Goal: Transaction & Acquisition: Purchase product/service

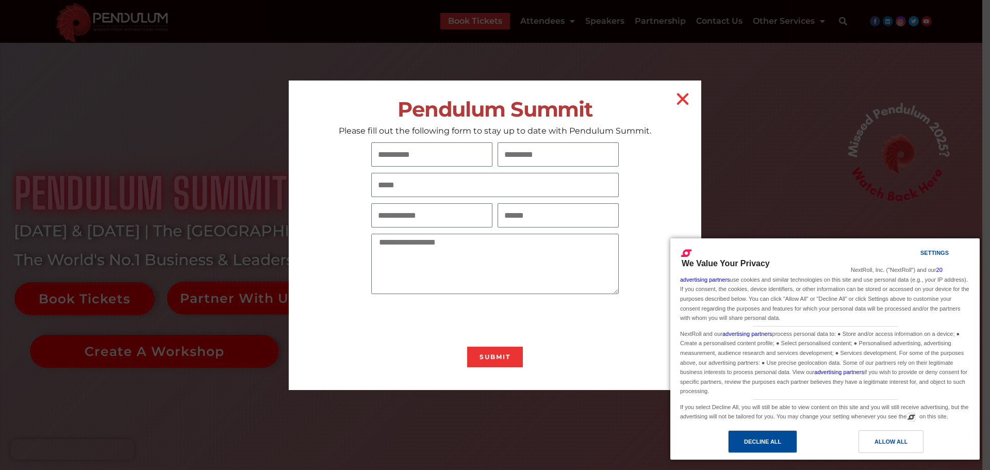
click at [767, 435] on div "Decline All" at bounding box center [762, 441] width 69 height 23
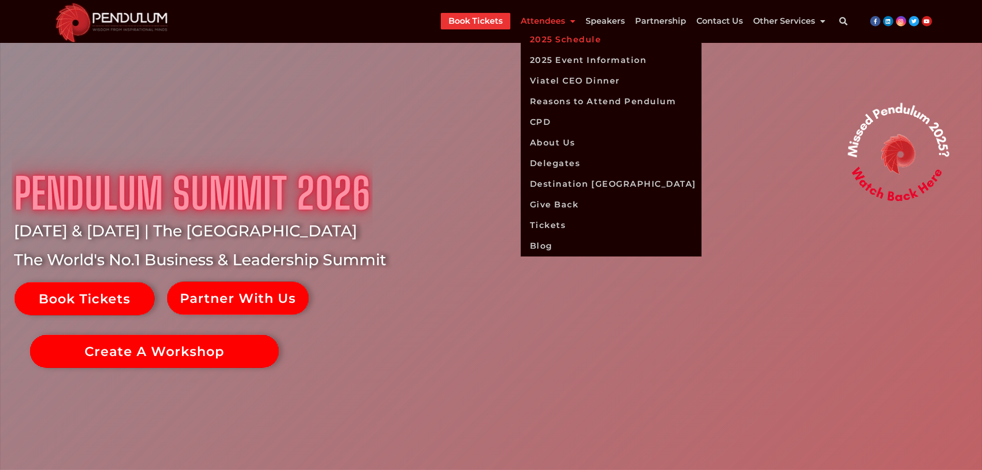
click at [557, 39] on link "2025 Schedule" at bounding box center [611, 39] width 181 height 21
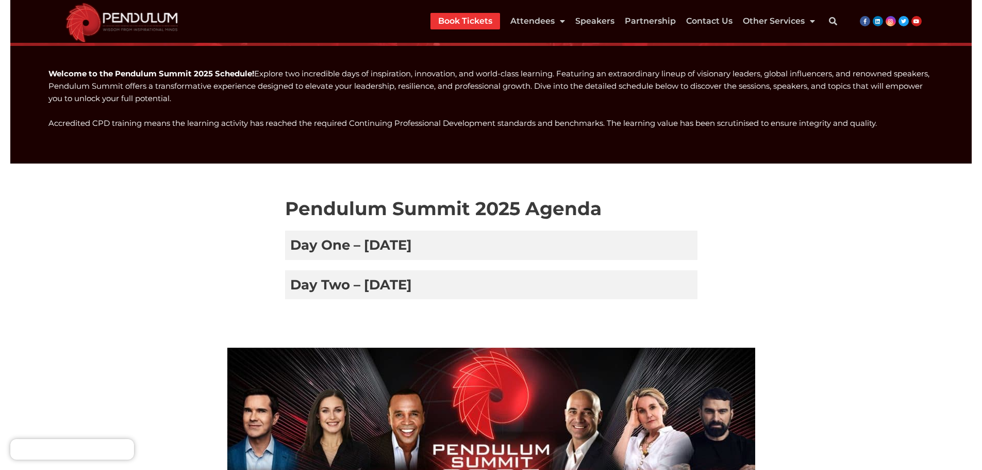
scroll to position [172, 0]
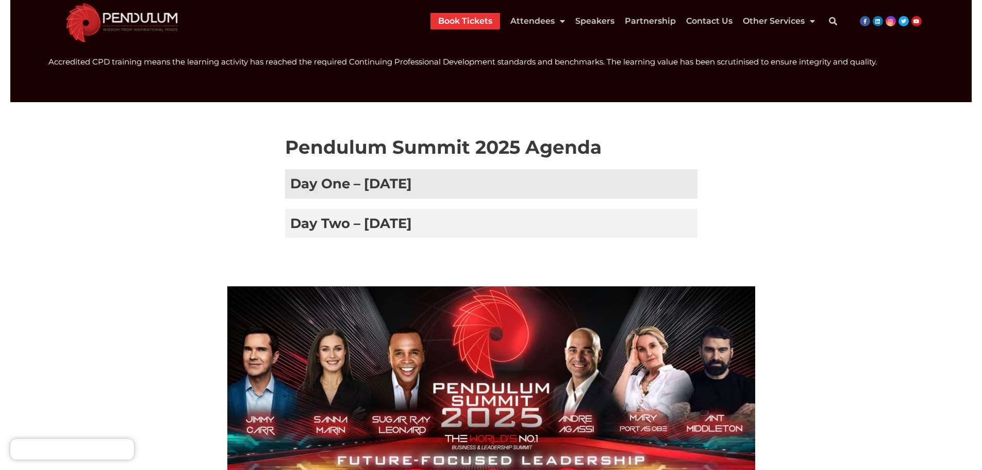
click at [372, 177] on h3 "Day One – [DATE]" at bounding box center [491, 183] width 413 height 29
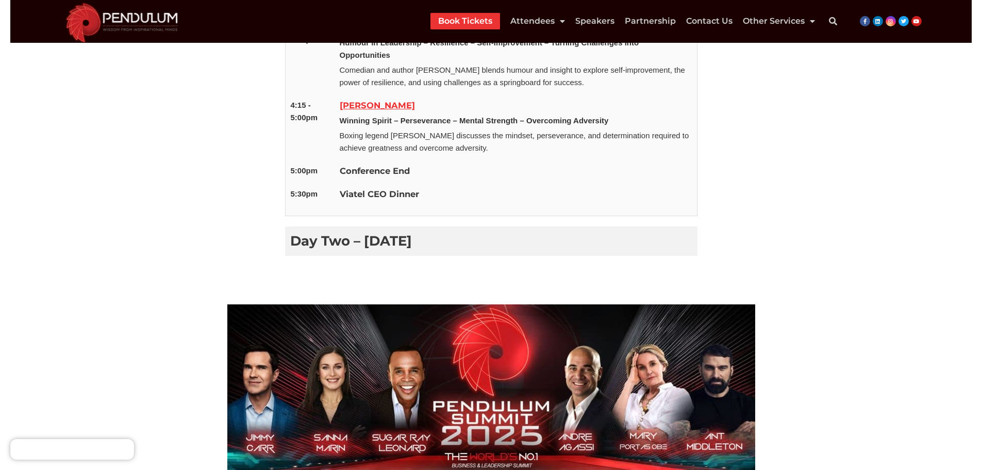
scroll to position [860, 0]
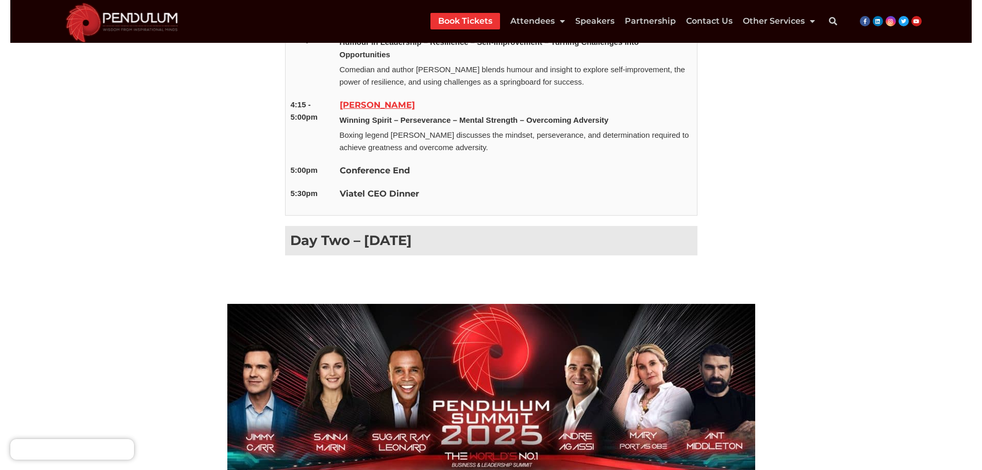
click at [413, 237] on h3 "Day Two – [DATE]" at bounding box center [491, 240] width 413 height 29
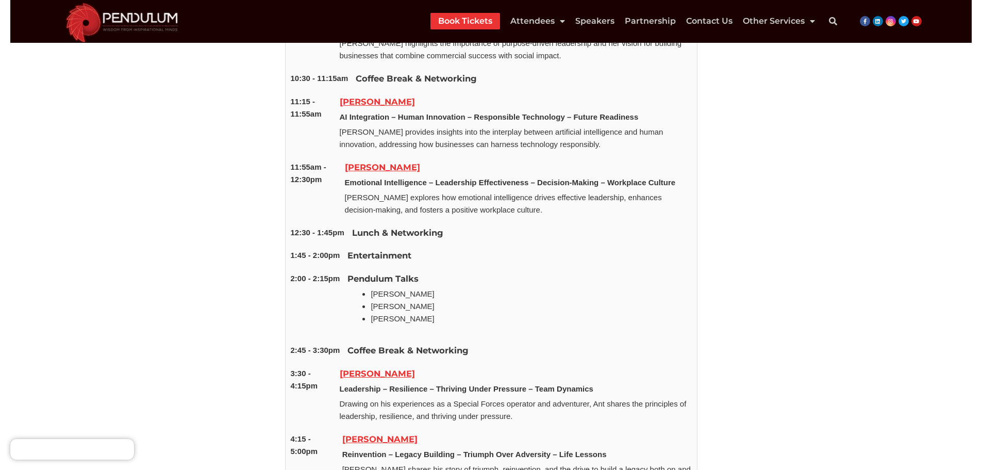
scroll to position [1289, 0]
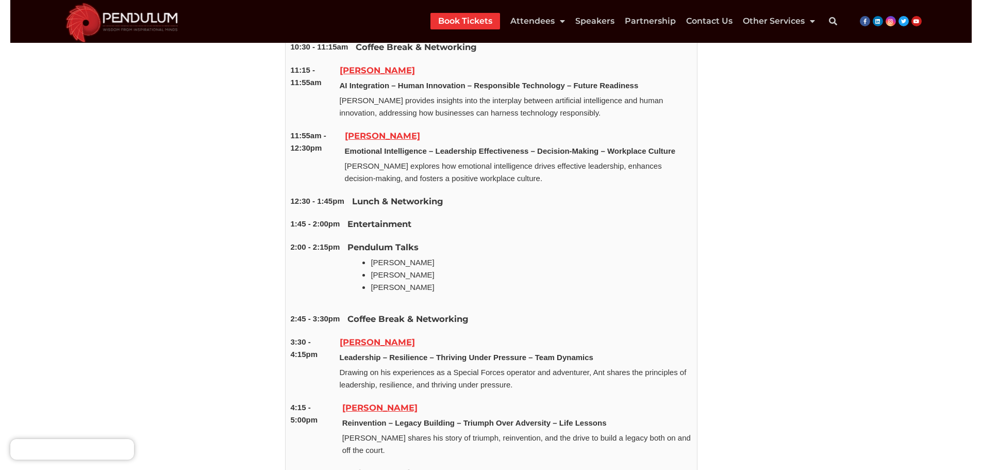
click at [375, 341] on link "[PERSON_NAME]" at bounding box center [377, 342] width 75 height 10
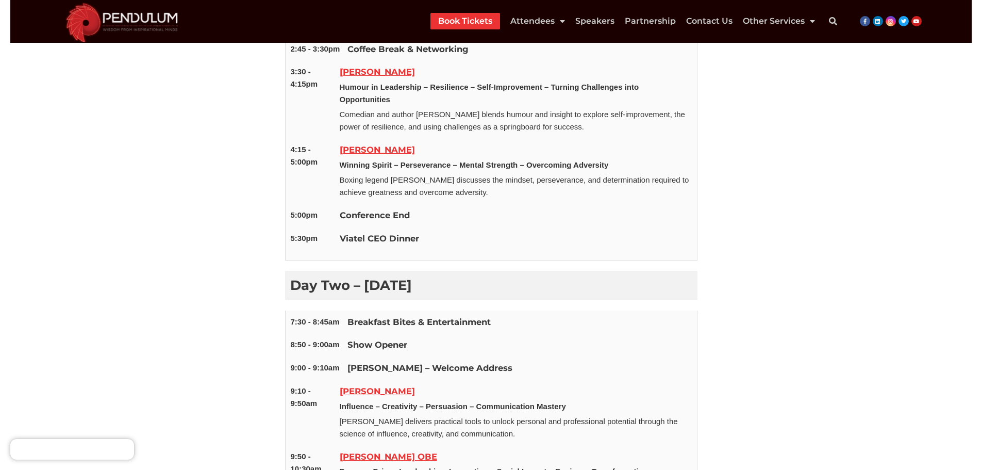
scroll to position [774, 0]
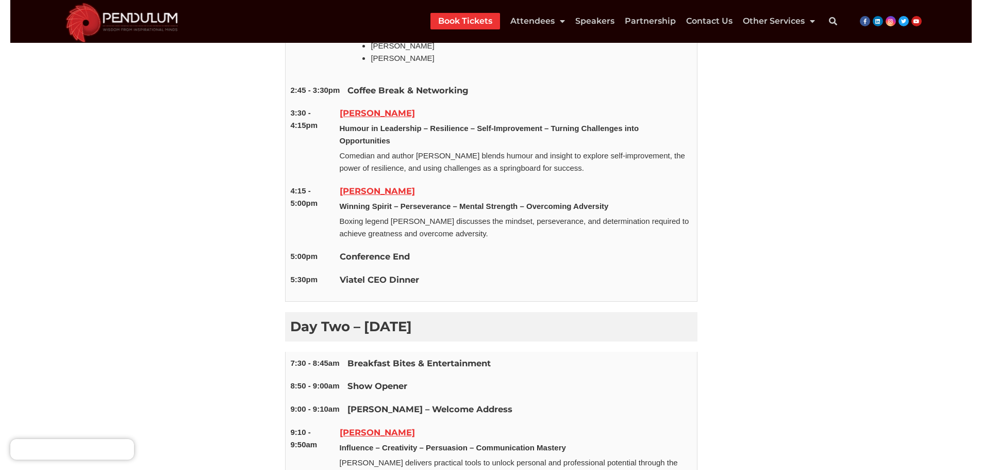
click at [415, 186] on link "[PERSON_NAME]" at bounding box center [377, 191] width 75 height 10
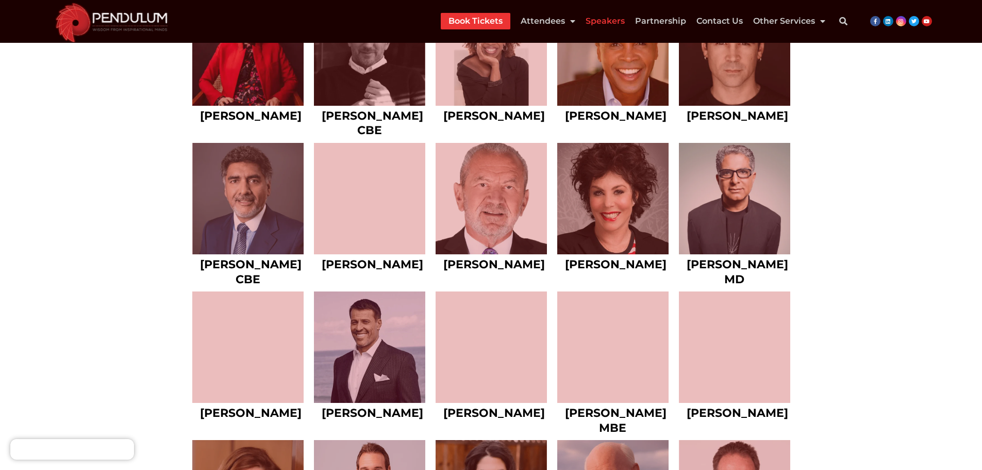
scroll to position [516, 0]
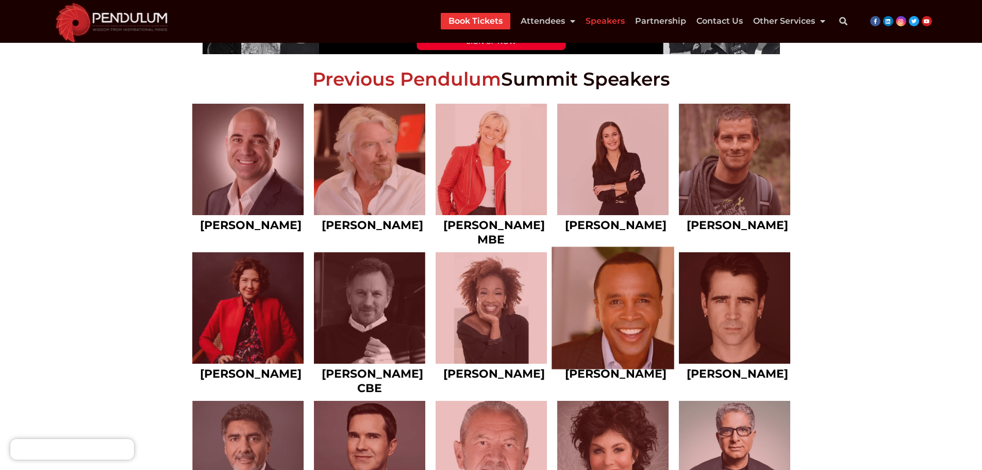
click at [615, 301] on link at bounding box center [613, 307] width 123 height 123
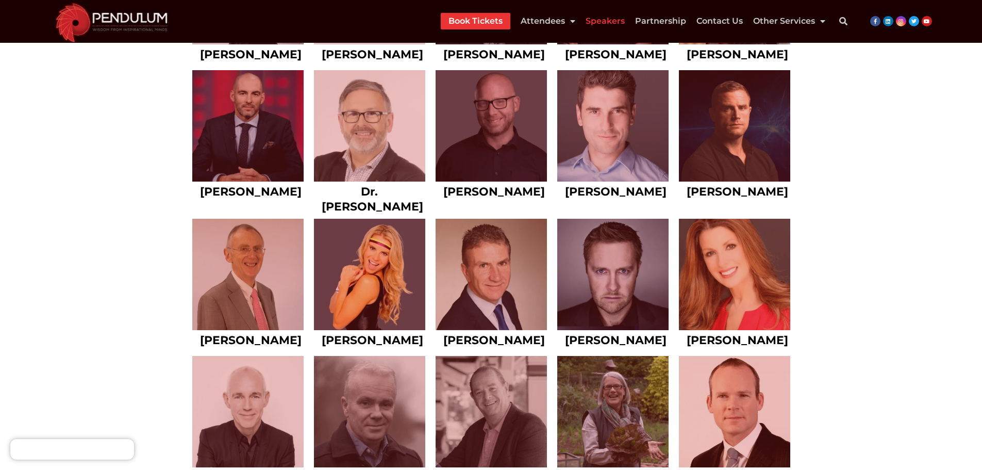
scroll to position [1709, 0]
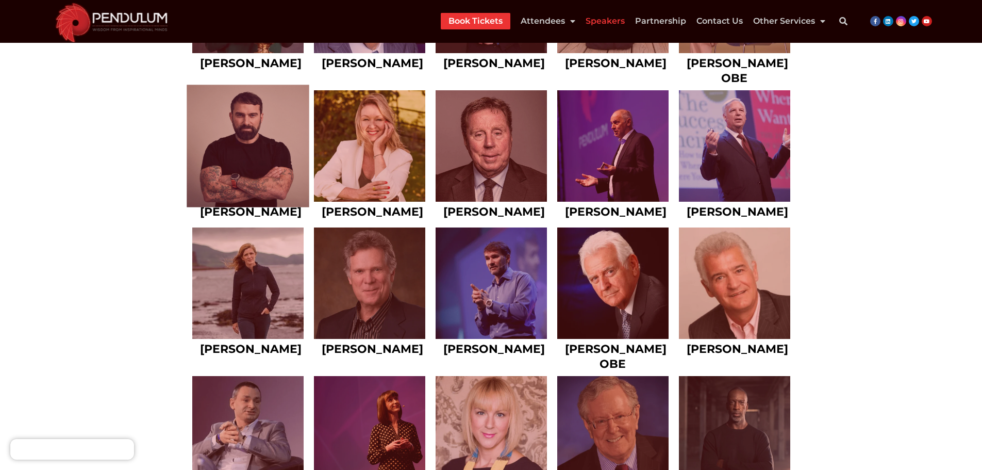
click at [228, 158] on link at bounding box center [248, 146] width 123 height 123
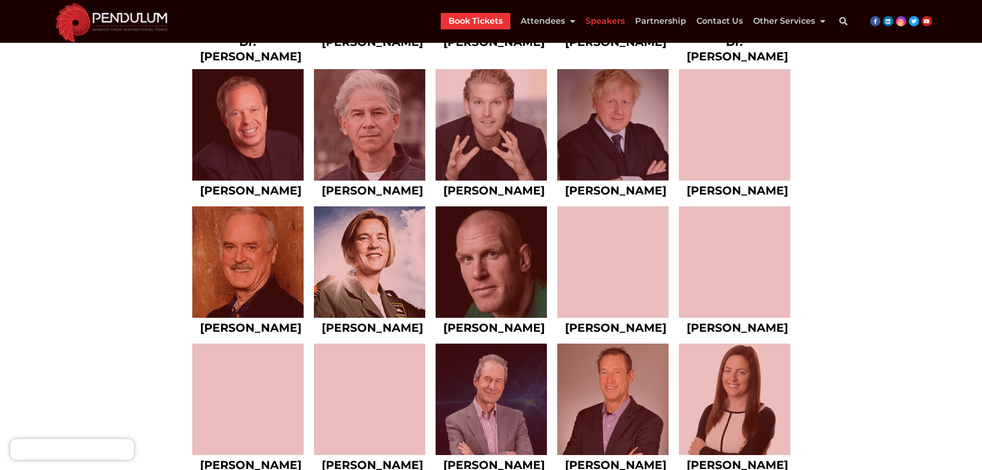
scroll to position [2483, 0]
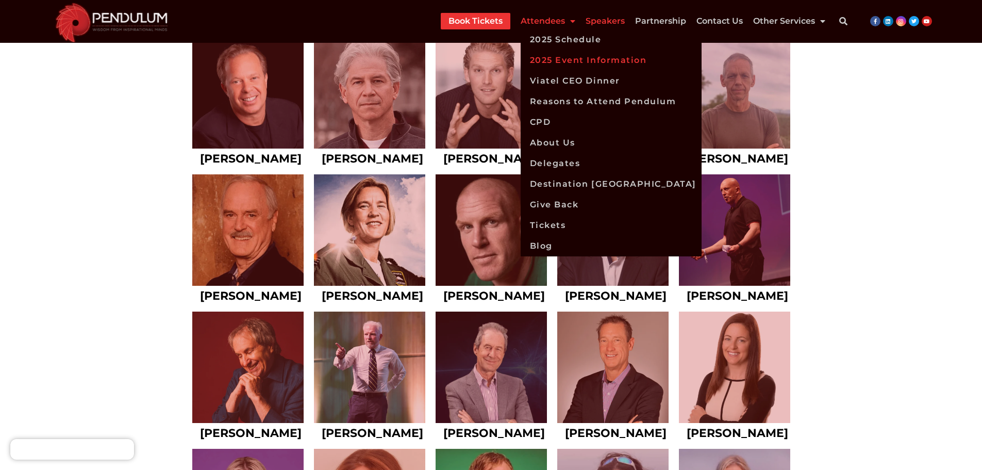
click at [566, 55] on link "2025 Event Information" at bounding box center [611, 60] width 181 height 21
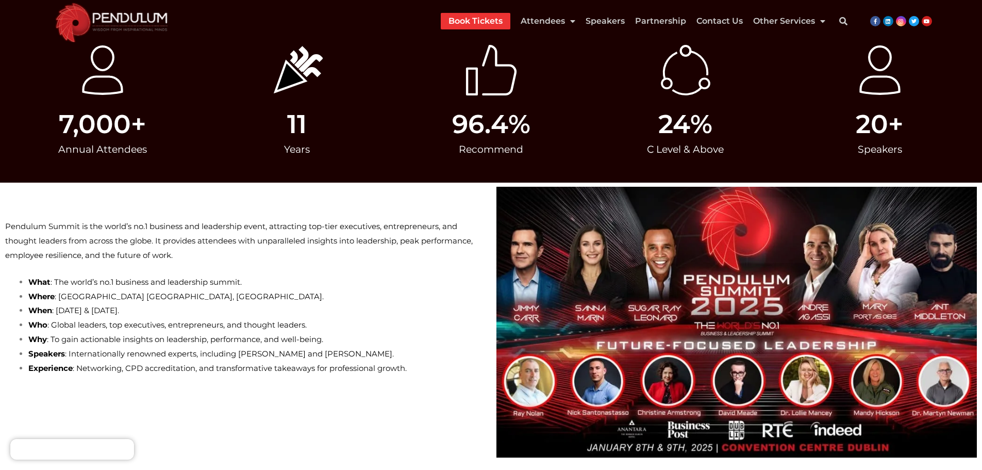
scroll to position [172, 0]
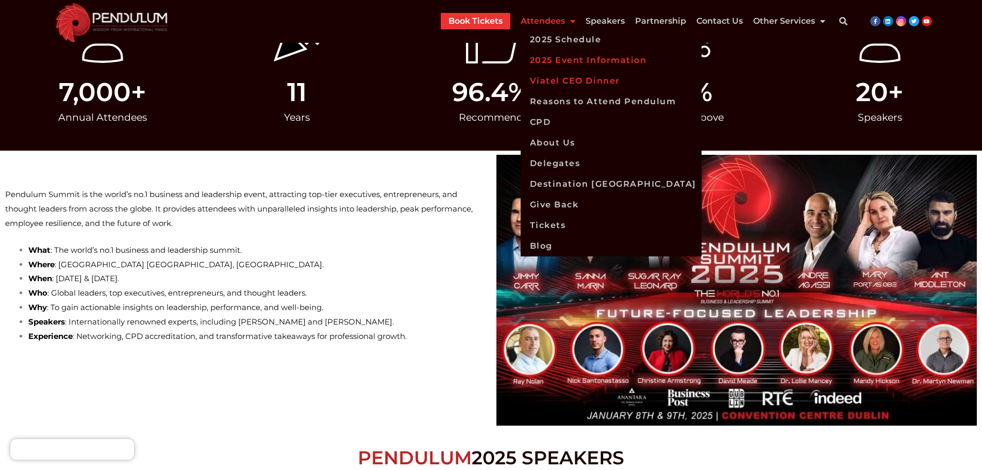
click at [557, 78] on link "Viatel CEO Dinner" at bounding box center [611, 81] width 181 height 21
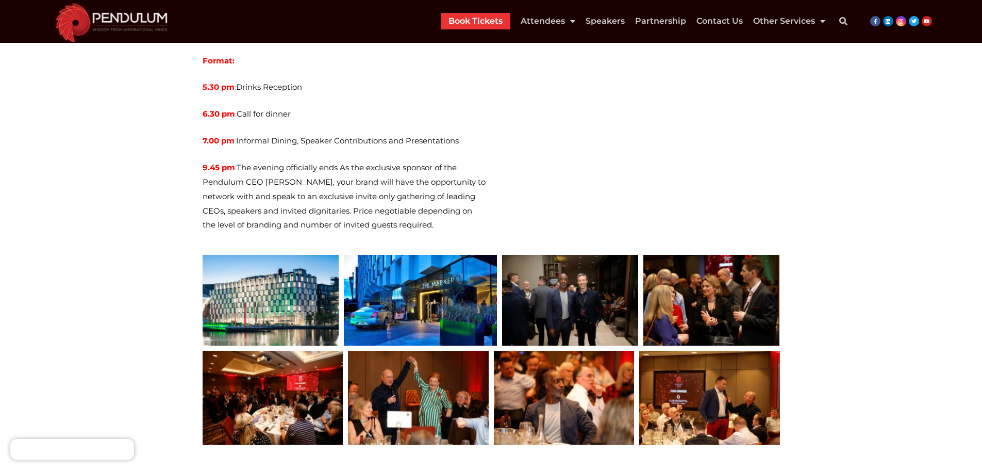
scroll to position [516, 0]
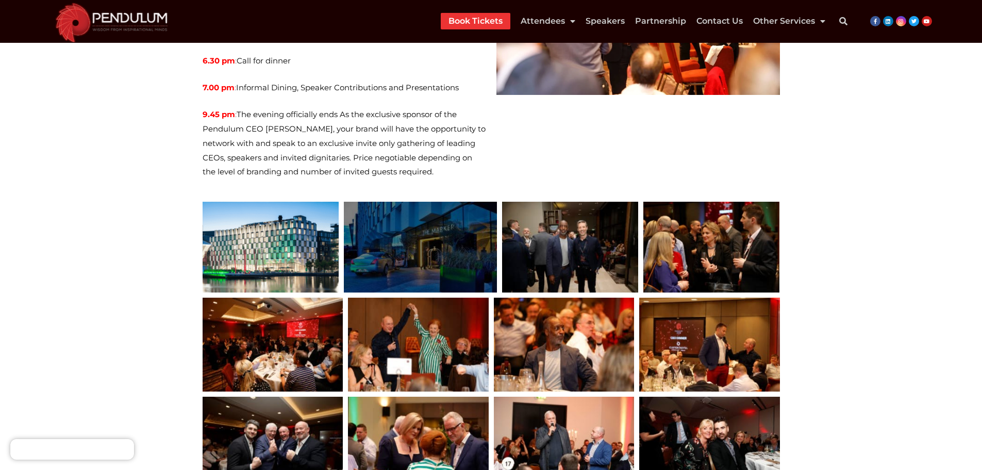
click at [404, 219] on div at bounding box center [420, 247] width 153 height 91
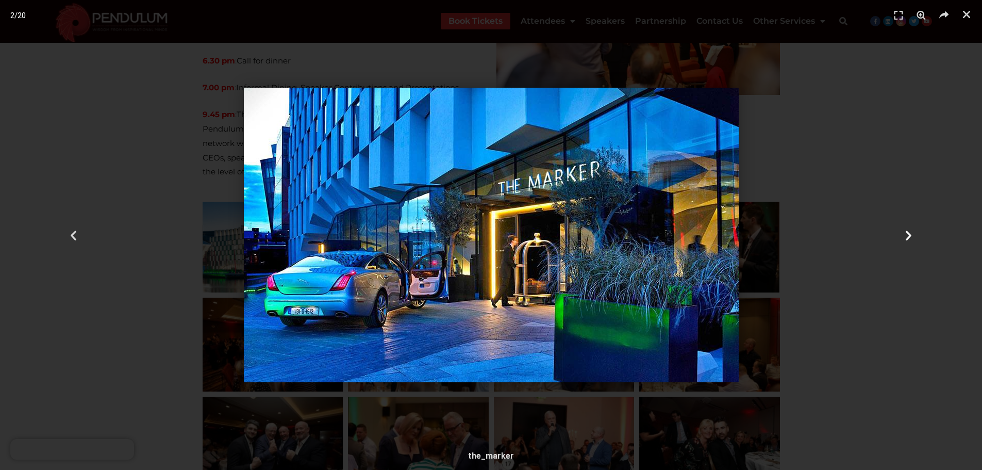
click at [906, 232] on icon "Next slide" at bounding box center [908, 234] width 13 height 13
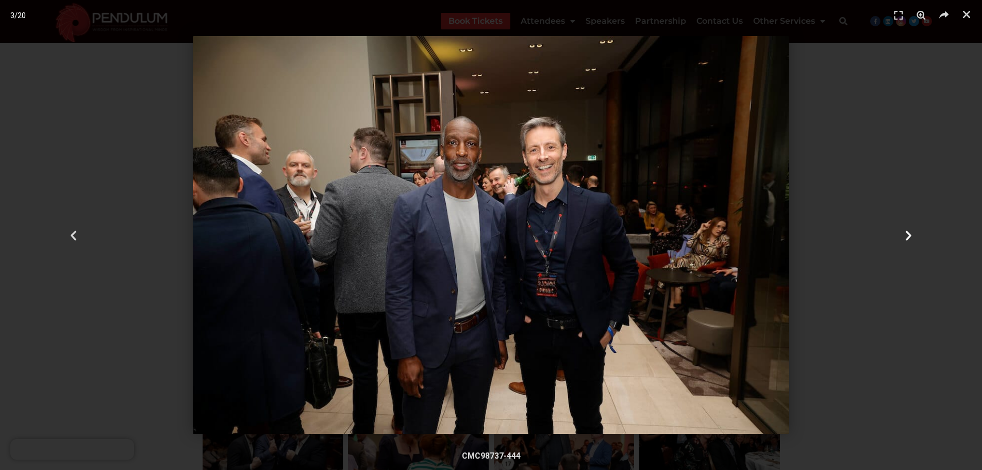
click at [906, 232] on icon "Next slide" at bounding box center [908, 234] width 13 height 13
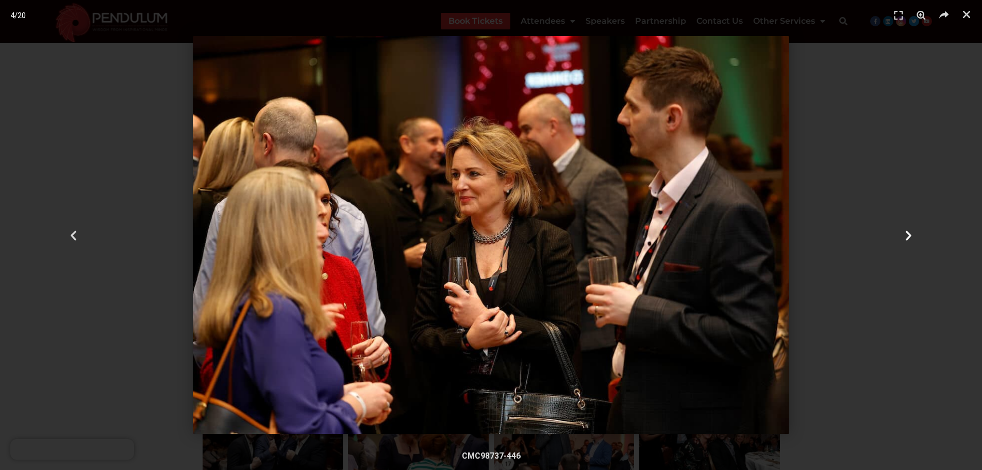
click at [906, 232] on icon "Next slide" at bounding box center [908, 234] width 13 height 13
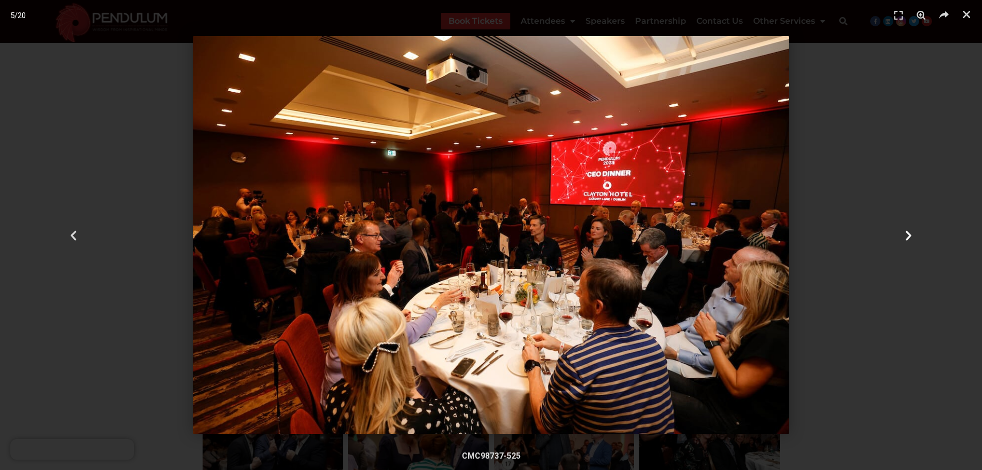
click at [909, 229] on icon "Next slide" at bounding box center [908, 234] width 13 height 13
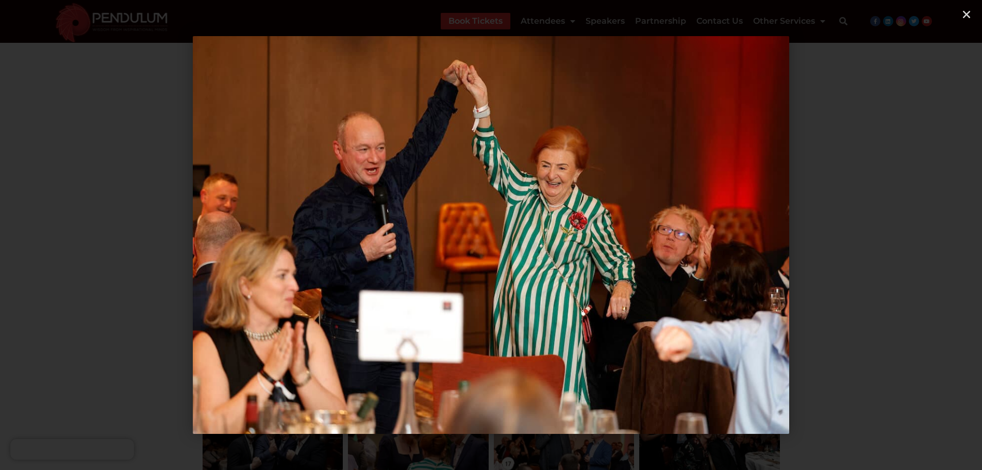
click at [904, 232] on icon "Next slide" at bounding box center [908, 234] width 13 height 13
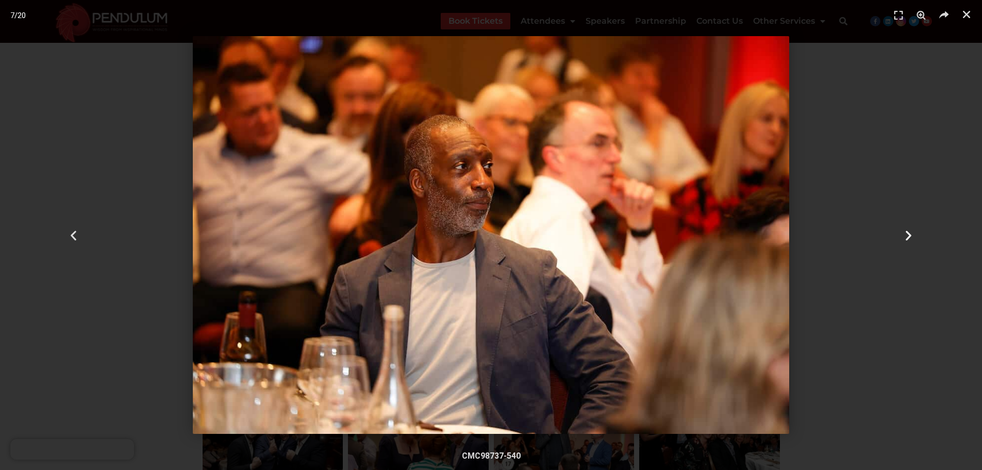
click at [904, 232] on icon "Next slide" at bounding box center [908, 234] width 13 height 13
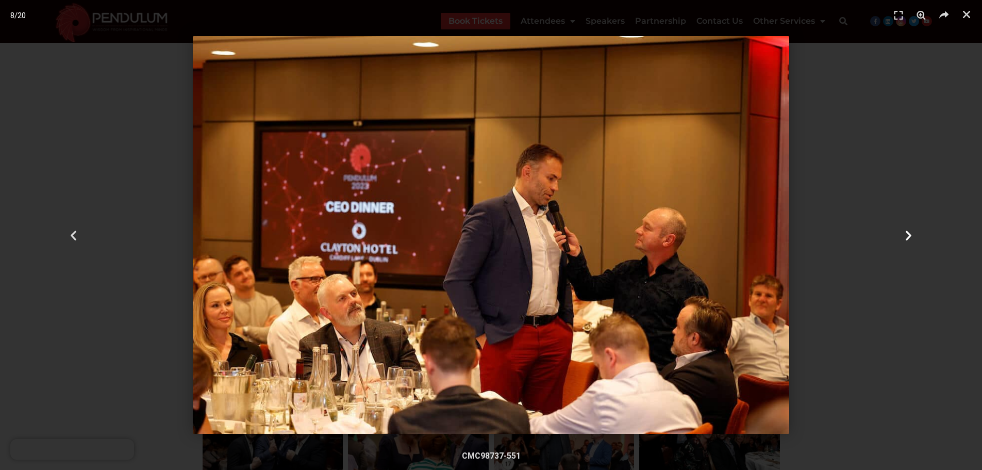
click at [906, 229] on icon "Next slide" at bounding box center [908, 234] width 13 height 13
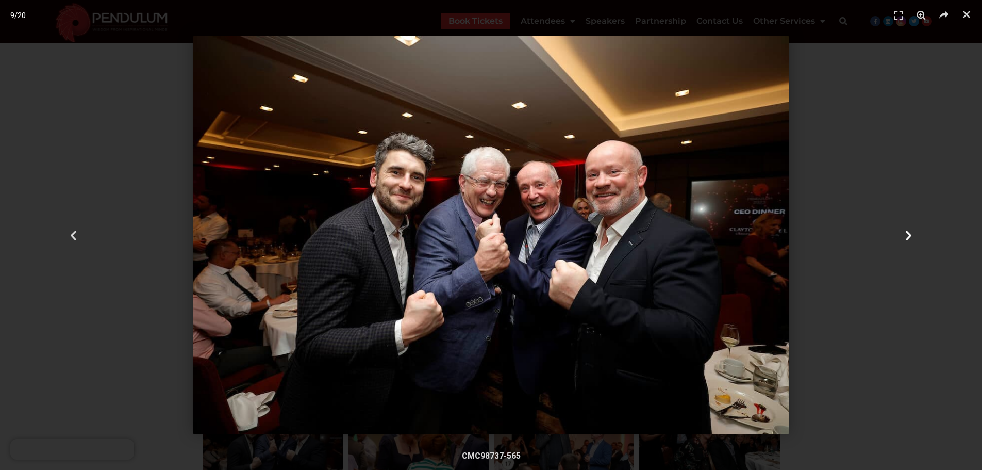
click at [907, 235] on icon "Next slide" at bounding box center [908, 234] width 13 height 13
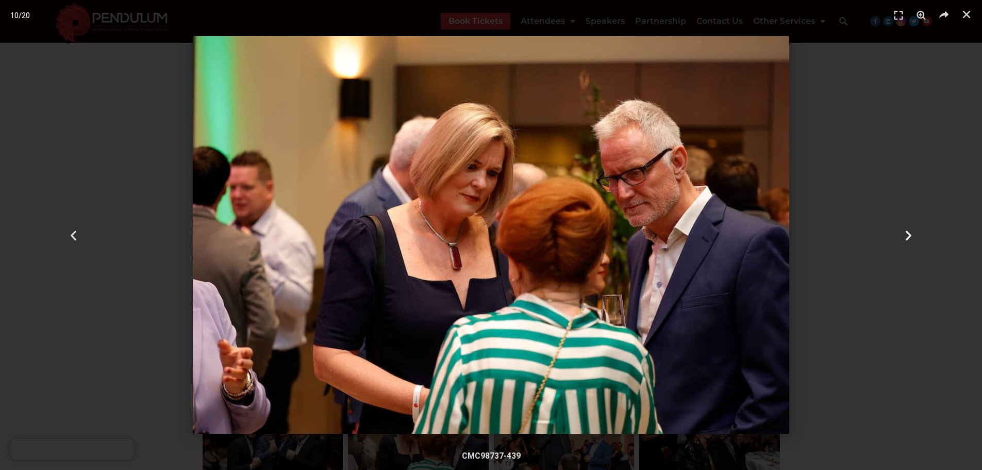
click at [907, 235] on icon "Next slide" at bounding box center [908, 234] width 13 height 13
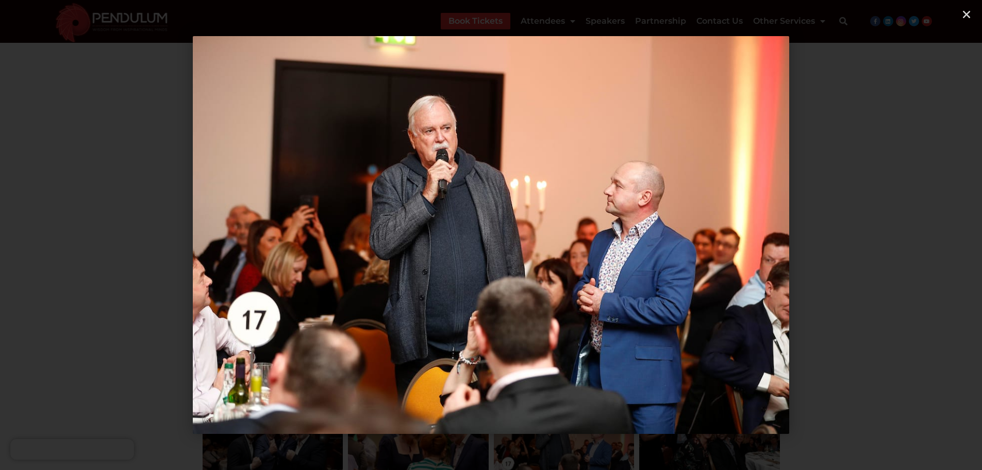
click at [907, 235] on icon "Next slide" at bounding box center [908, 234] width 13 height 13
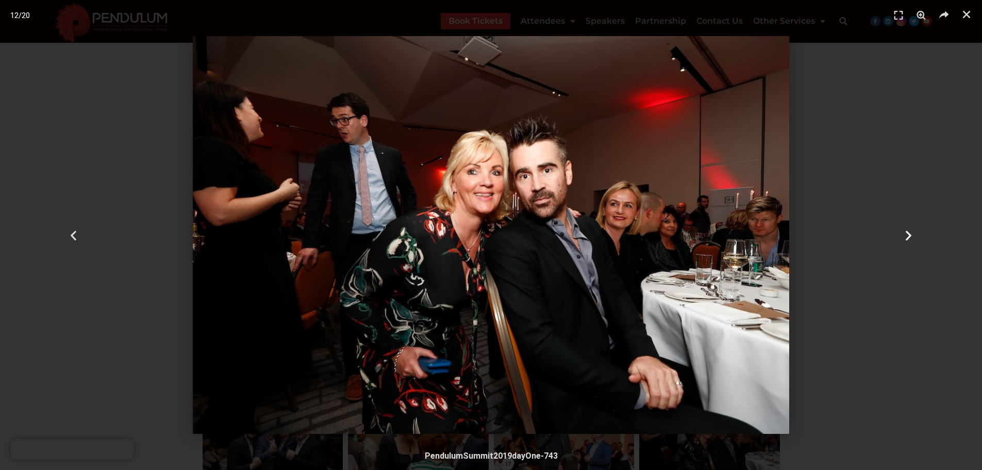
click at [907, 235] on icon "Next slide" at bounding box center [908, 234] width 13 height 13
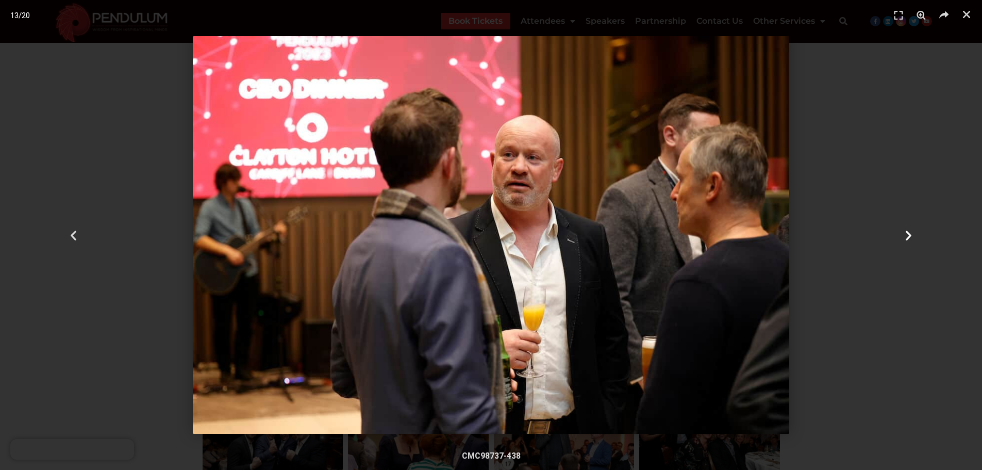
click at [907, 235] on icon "Next slide" at bounding box center [908, 234] width 13 height 13
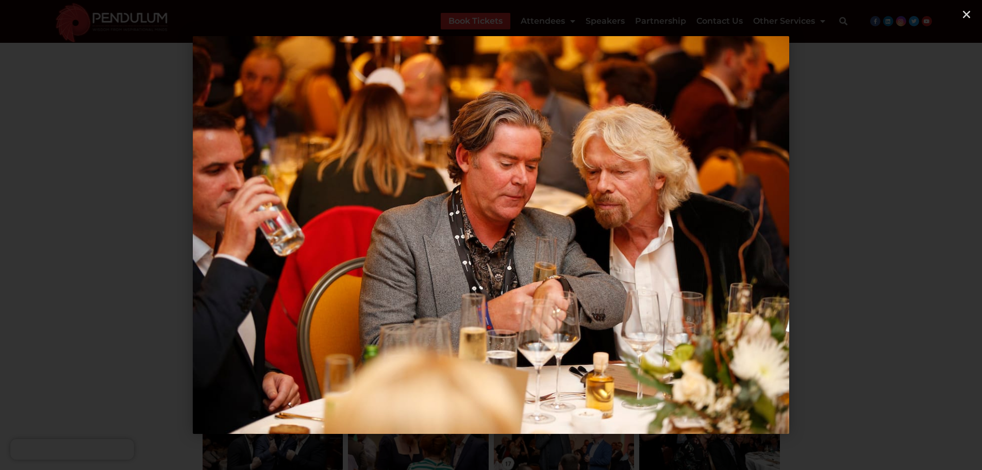
click at [907, 235] on icon "Next slide" at bounding box center [908, 234] width 13 height 13
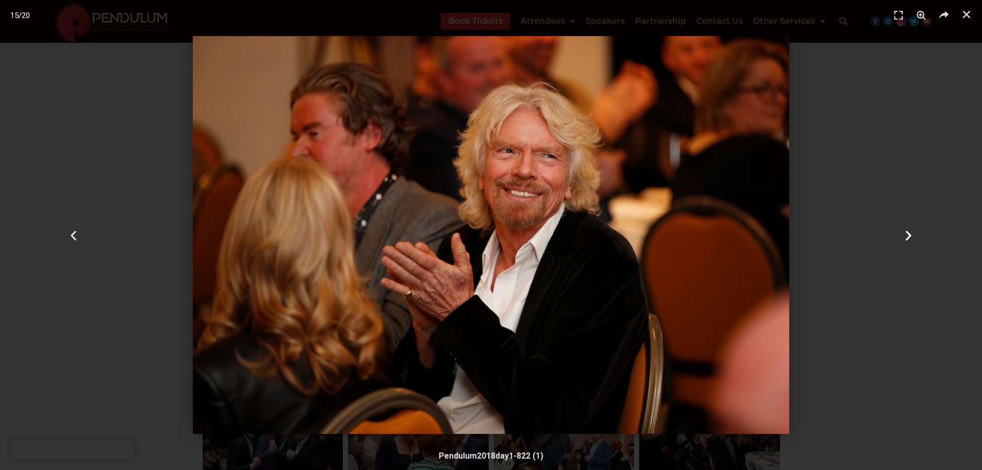
click at [907, 235] on icon "Next slide" at bounding box center [908, 234] width 13 height 13
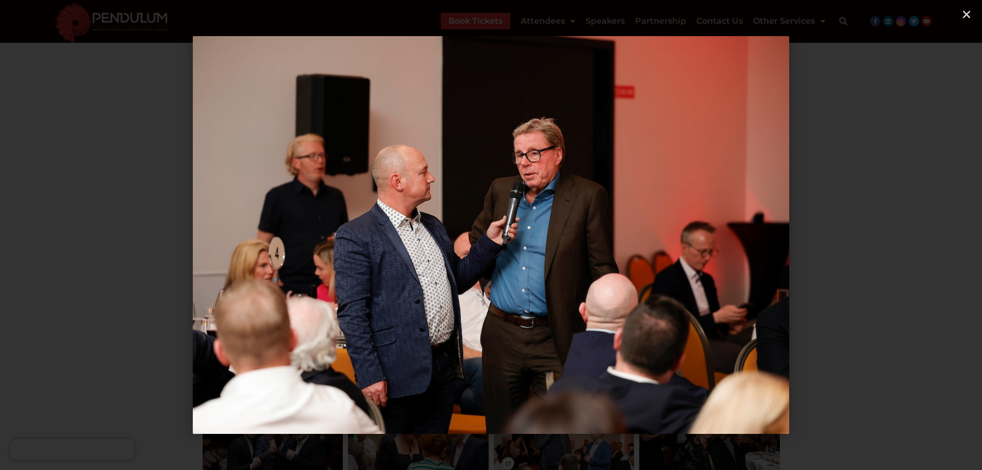
click at [907, 235] on icon "Next slide" at bounding box center [908, 234] width 13 height 13
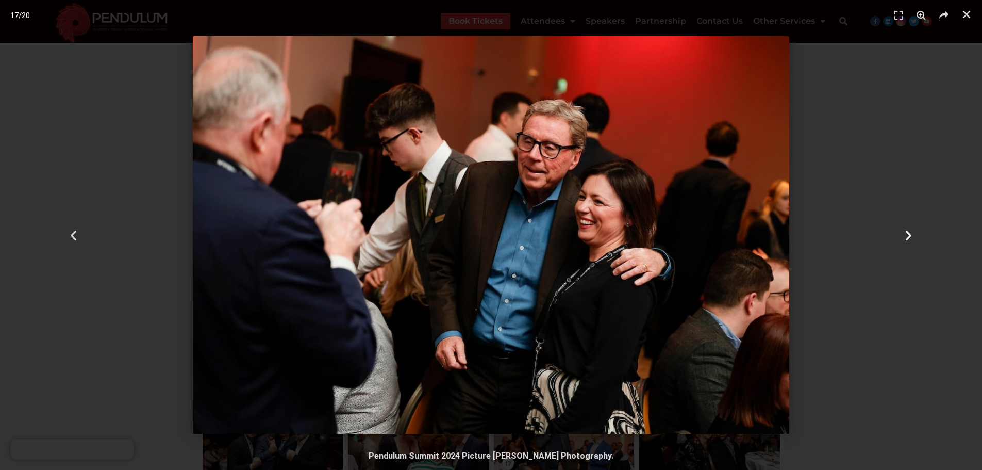
click at [907, 235] on icon "Next slide" at bounding box center [908, 234] width 13 height 13
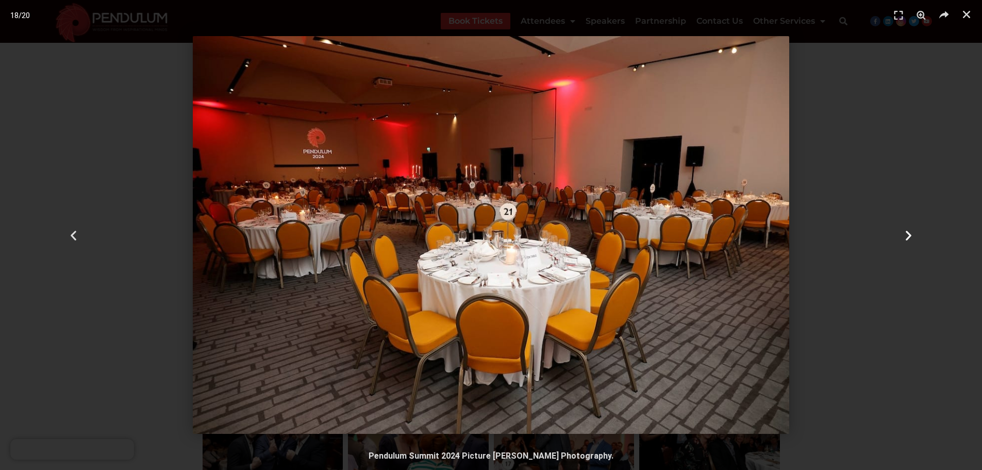
click at [907, 235] on icon "Next slide" at bounding box center [908, 234] width 13 height 13
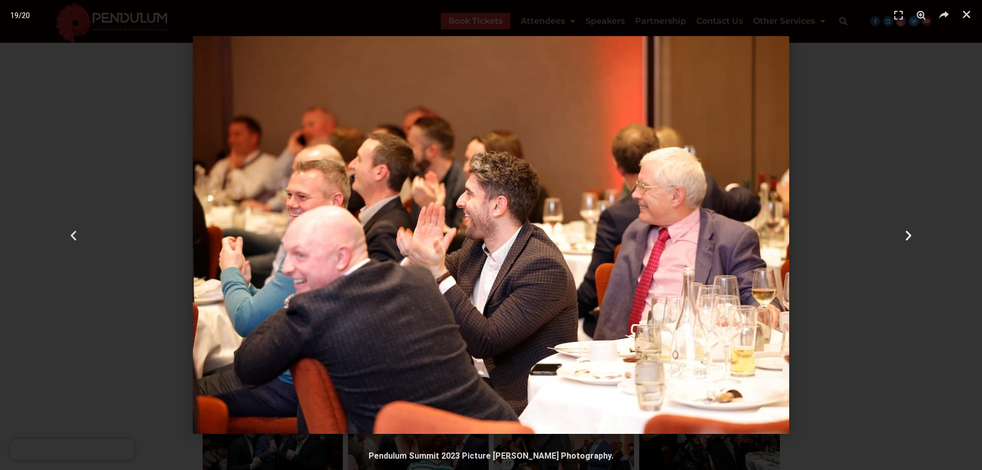
click at [907, 235] on icon "Next slide" at bounding box center [908, 234] width 13 height 13
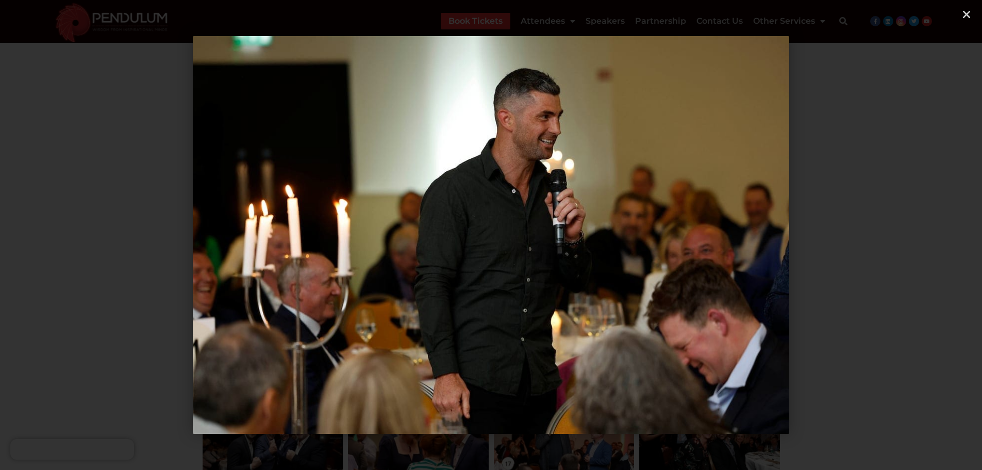
click at [907, 235] on icon "Next slide" at bounding box center [908, 234] width 13 height 13
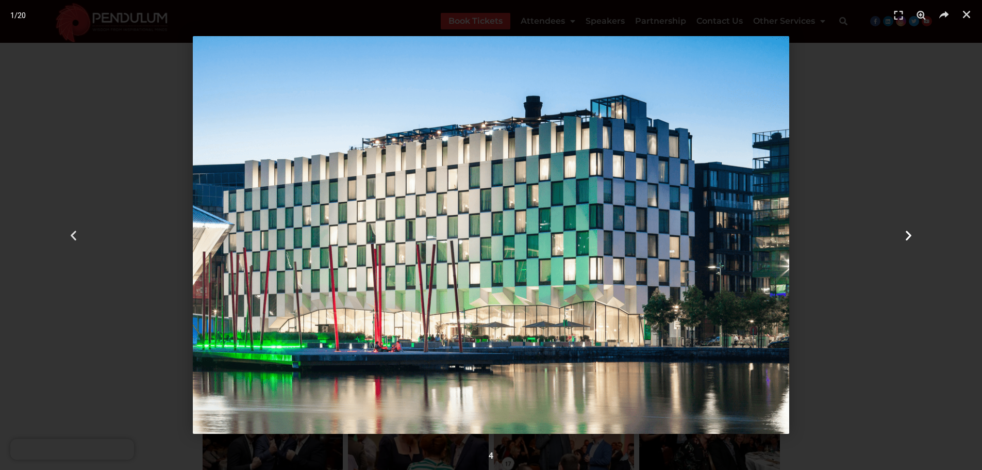
click at [907, 235] on icon "Next slide" at bounding box center [908, 234] width 13 height 13
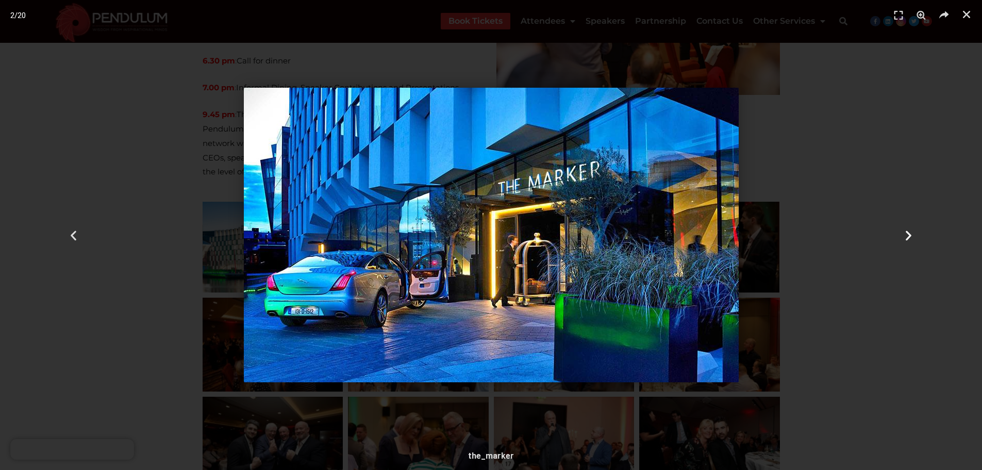
click at [907, 235] on icon "Next slide" at bounding box center [908, 234] width 13 height 13
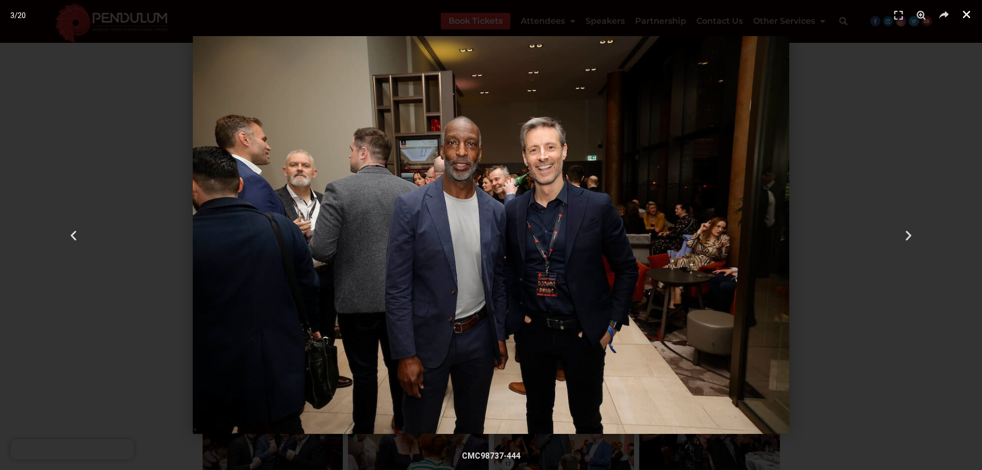
click at [967, 12] on icon "Close (Esc)" at bounding box center [967, 14] width 10 height 10
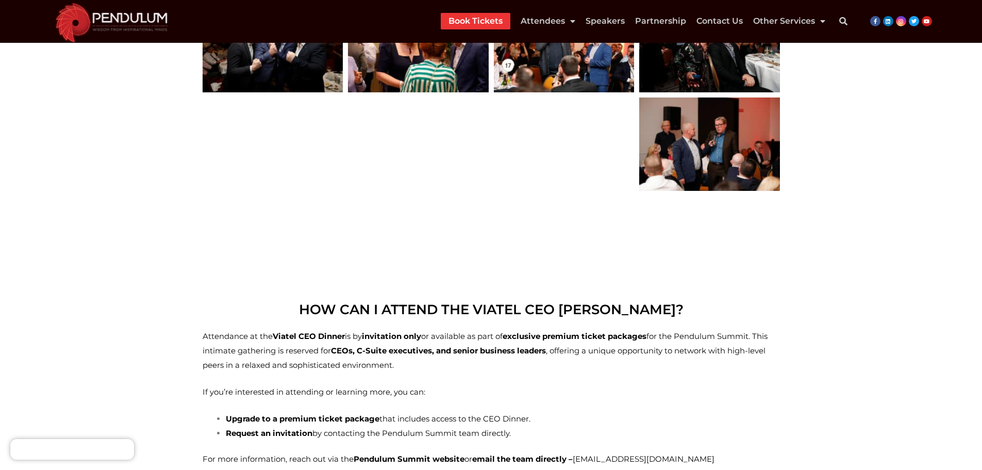
scroll to position [945, 0]
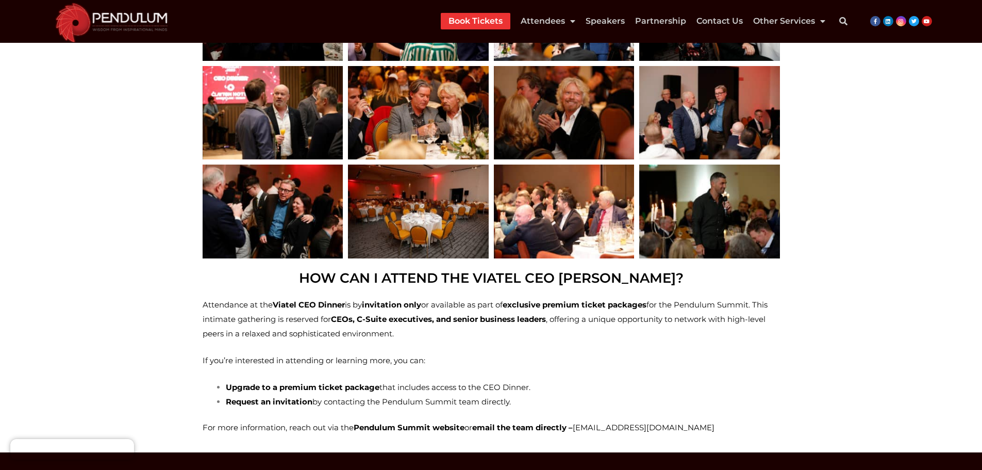
click at [478, 17] on link "Book Tickets" at bounding box center [476, 21] width 54 height 17
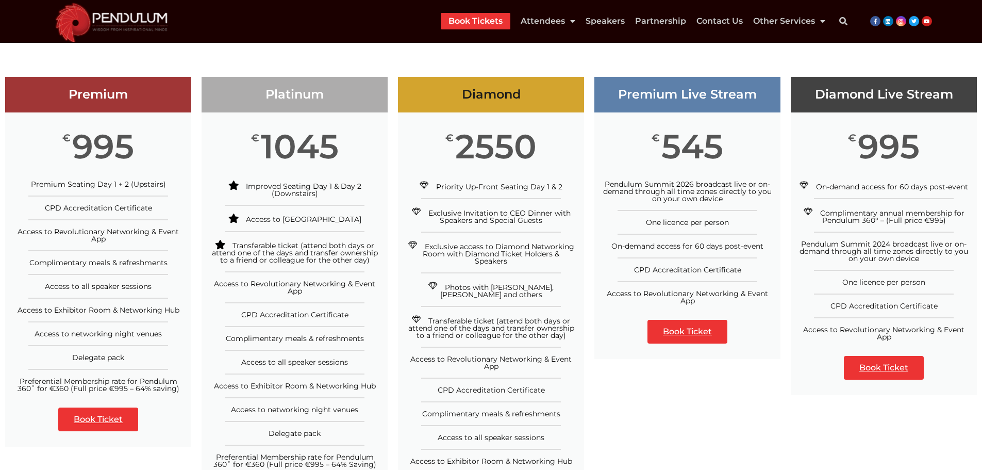
scroll to position [258, 0]
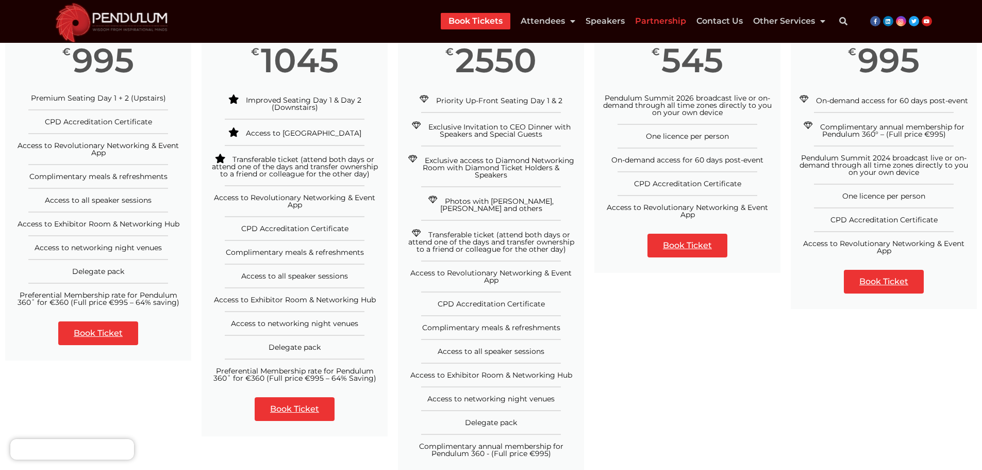
click at [664, 20] on link "Partnership" at bounding box center [660, 21] width 51 height 17
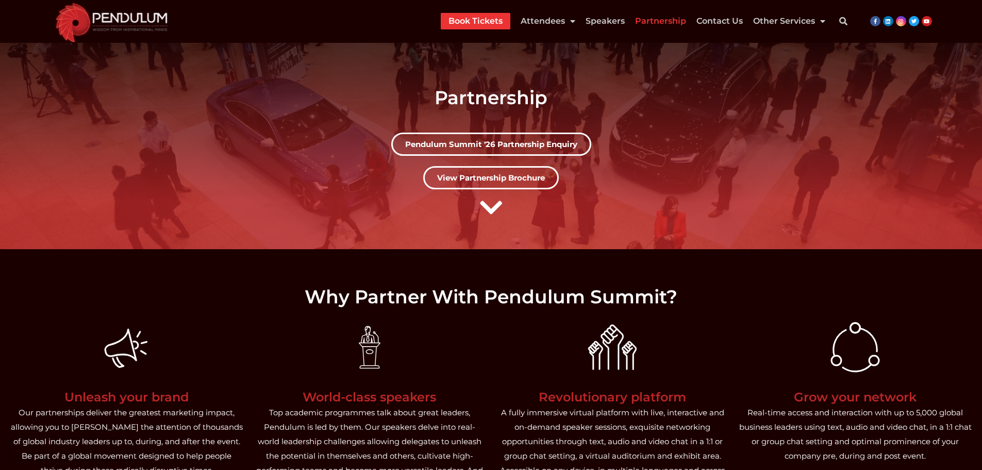
click at [531, 173] on link "View Partnership Brochure" at bounding box center [491, 177] width 136 height 23
